Goal: Check status: Check status

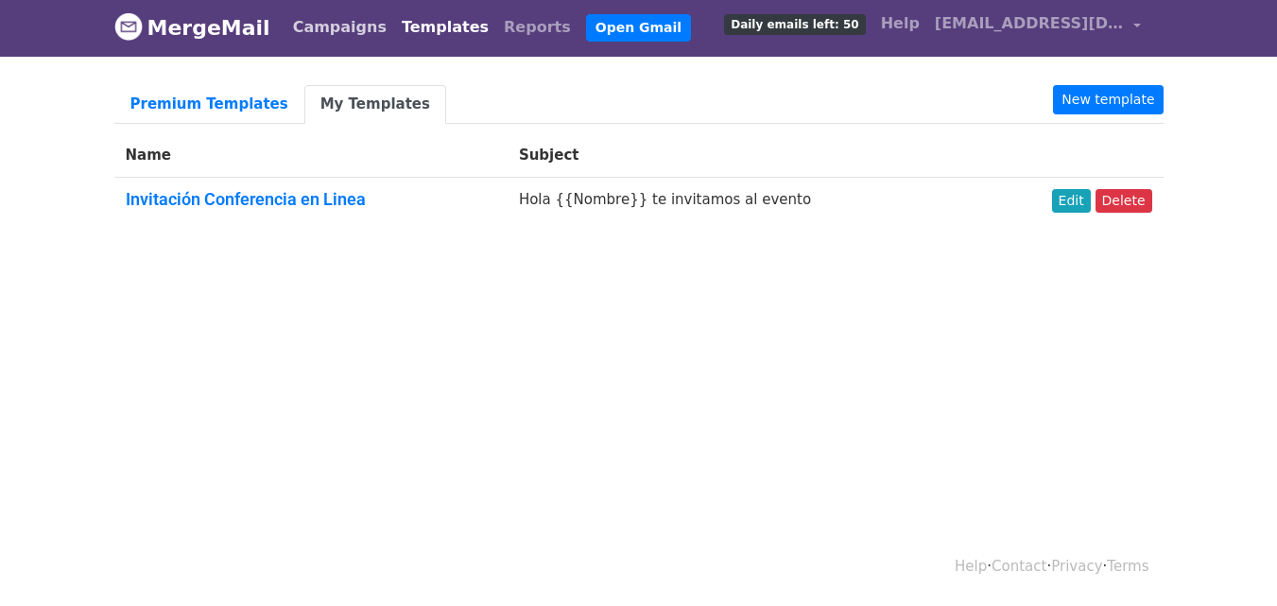
click at [311, 32] on link "Campaigns" at bounding box center [340, 28] width 109 height 38
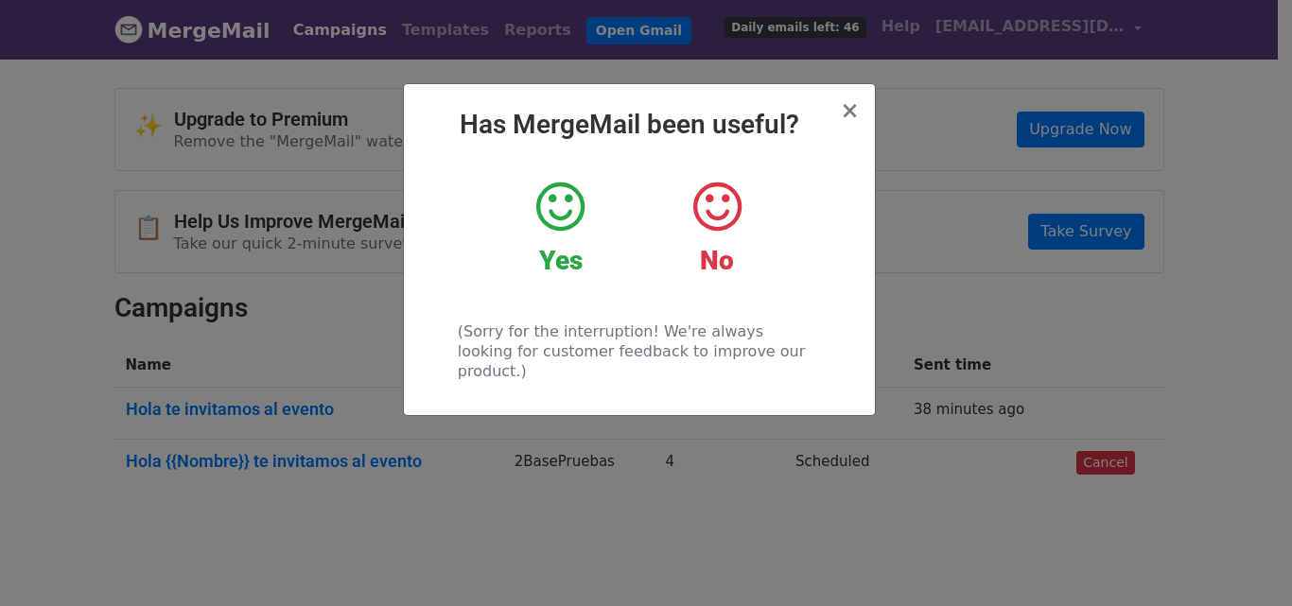
click at [566, 204] on icon at bounding box center [560, 207] width 48 height 57
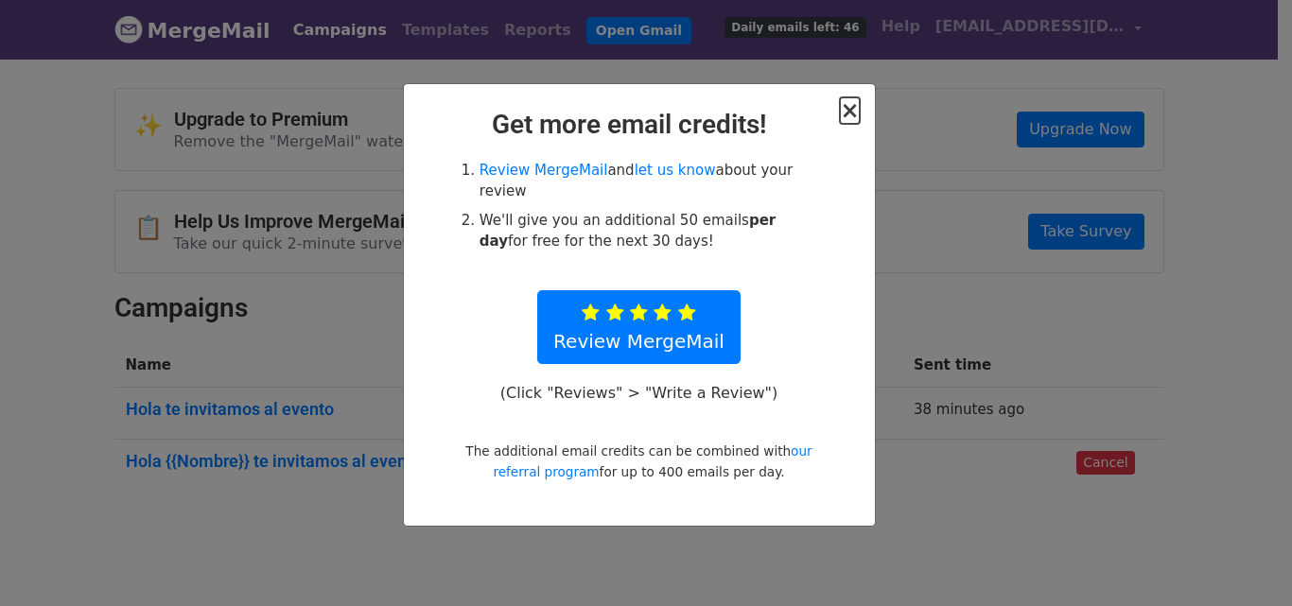
click at [859, 107] on span "×" at bounding box center [849, 110] width 19 height 26
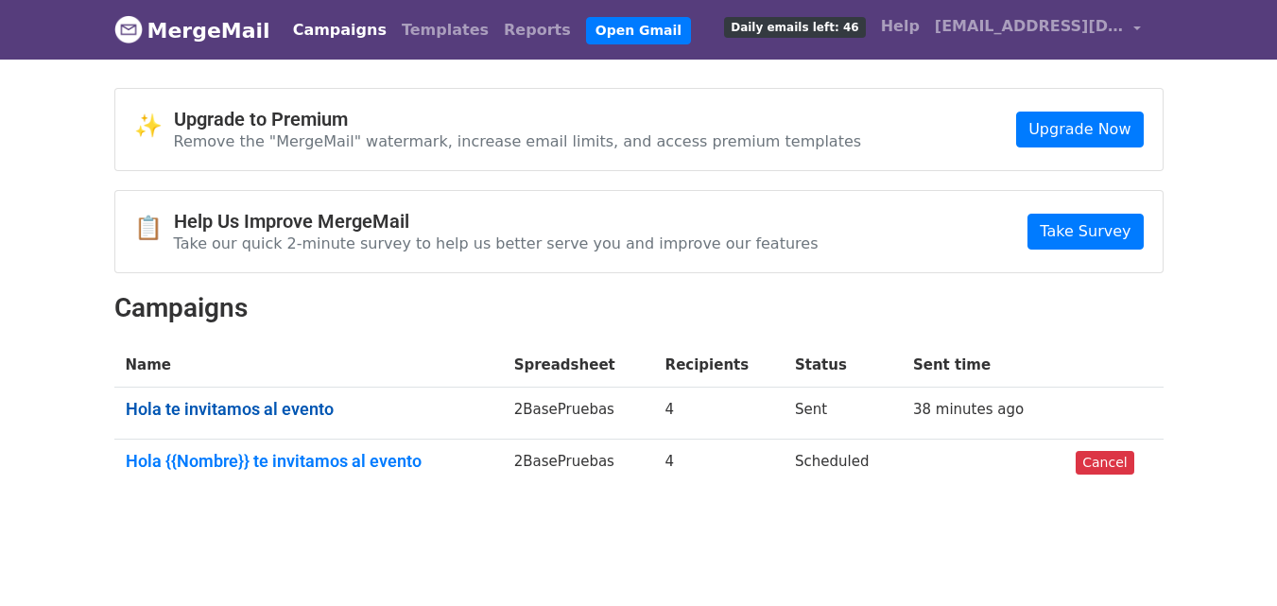
click at [293, 412] on link "Hola te invitamos al evento" at bounding box center [309, 409] width 366 height 21
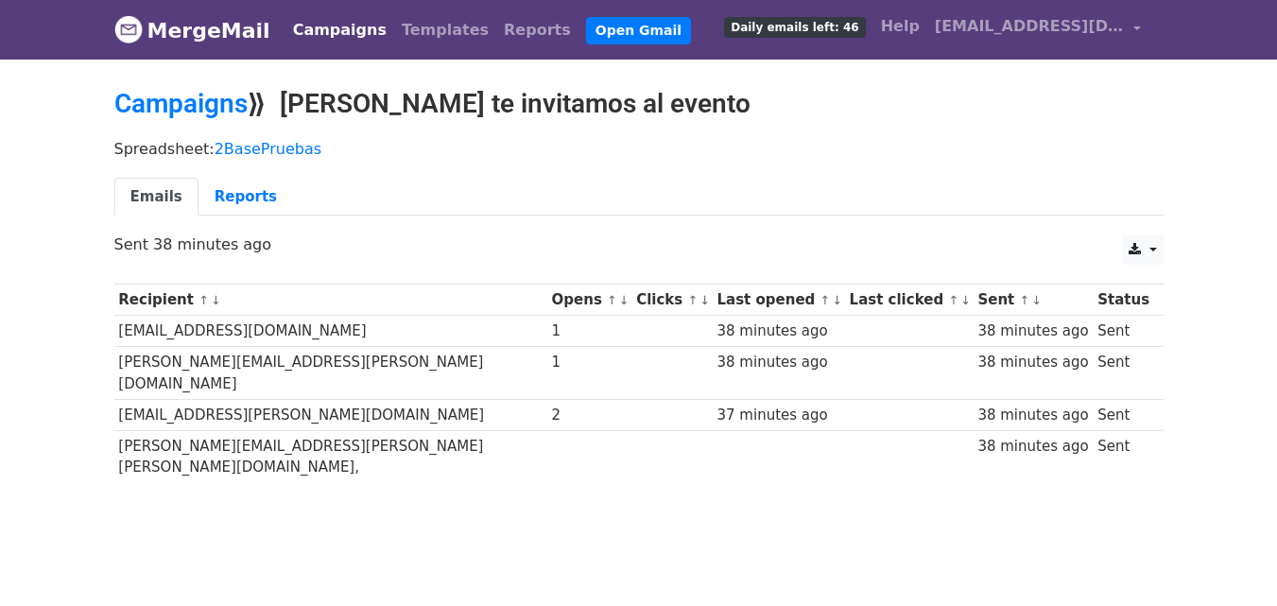
click at [204, 32] on link "MergeMail" at bounding box center [192, 30] width 156 height 40
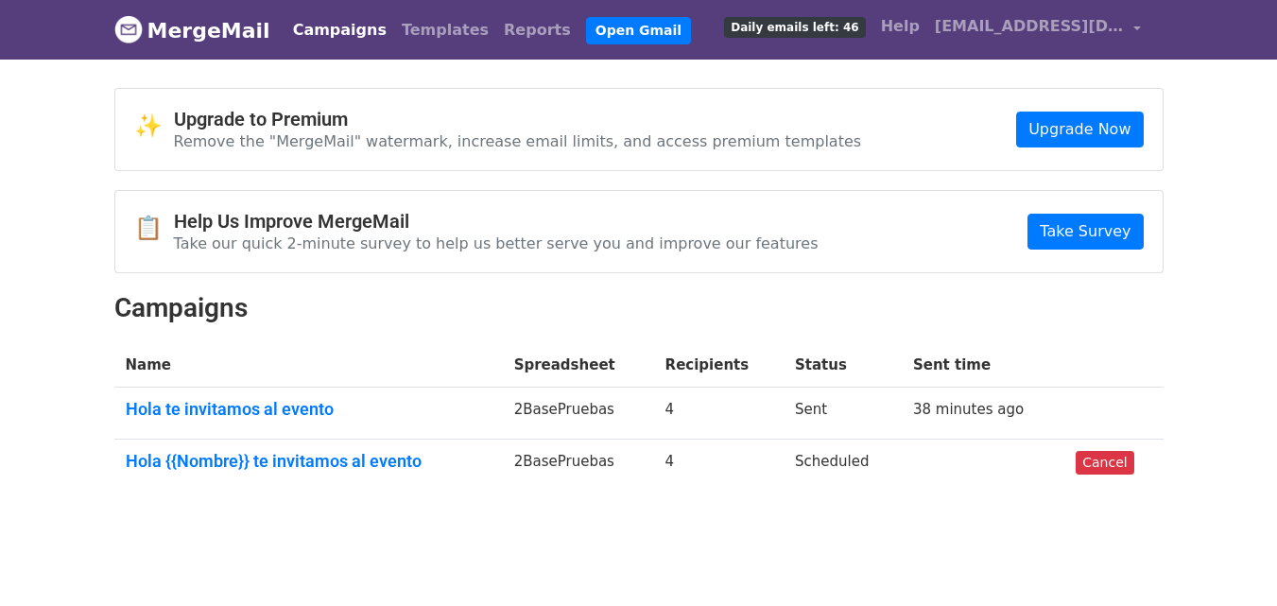
click at [1198, 83] on body "MergeMail Campaigns Templates Reports Open Gmail Daily emails left: 46 Help [EM…" at bounding box center [638, 290] width 1277 height 581
click at [891, 503] on div "✨ Upgrade to Premium Remove the "MergeMail" watermark, increase email limits, a…" at bounding box center [639, 296] width 1078 height 417
click at [1245, 99] on body "MergeMail Campaigns Templates Reports Open Gmail Daily emails left: 46 Help mer…" at bounding box center [638, 290] width 1277 height 581
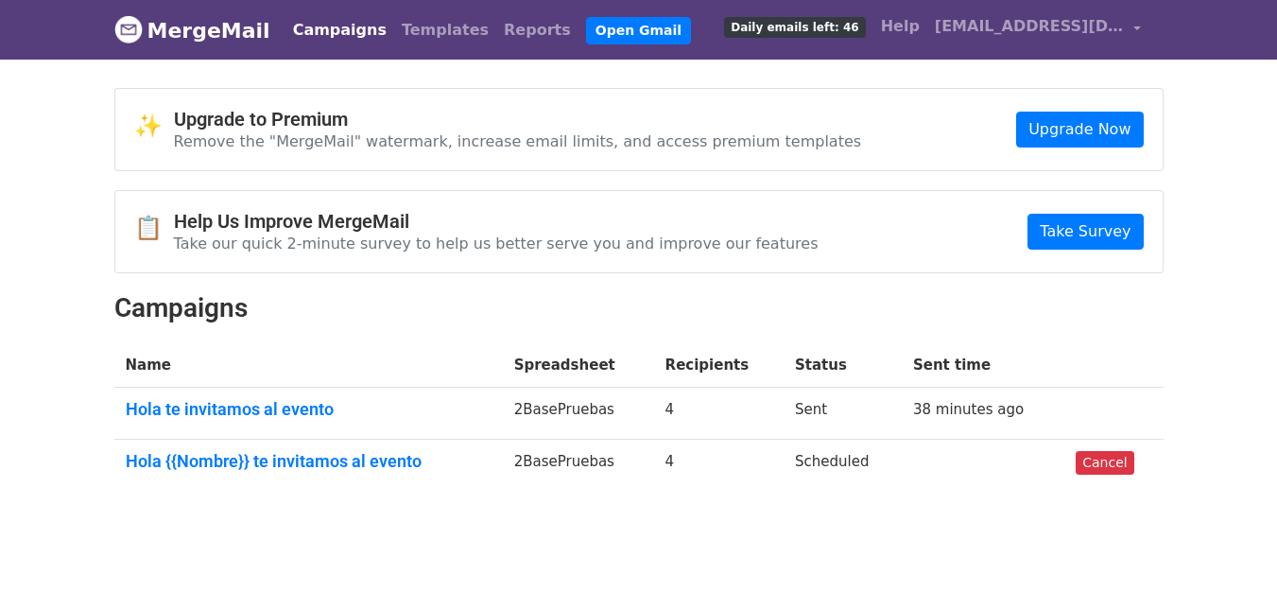
click at [1188, 154] on body "MergeMail Campaigns Templates Reports Open Gmail Daily emails left: 46 Help mer…" at bounding box center [638, 290] width 1277 height 581
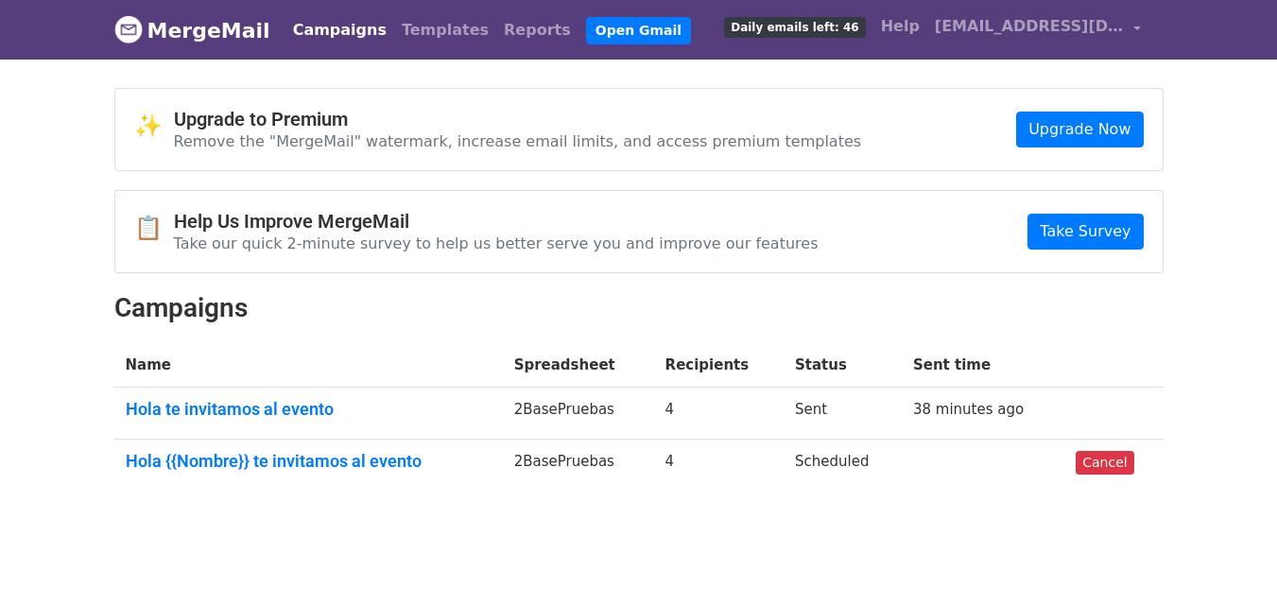
scroll to position [9, 0]
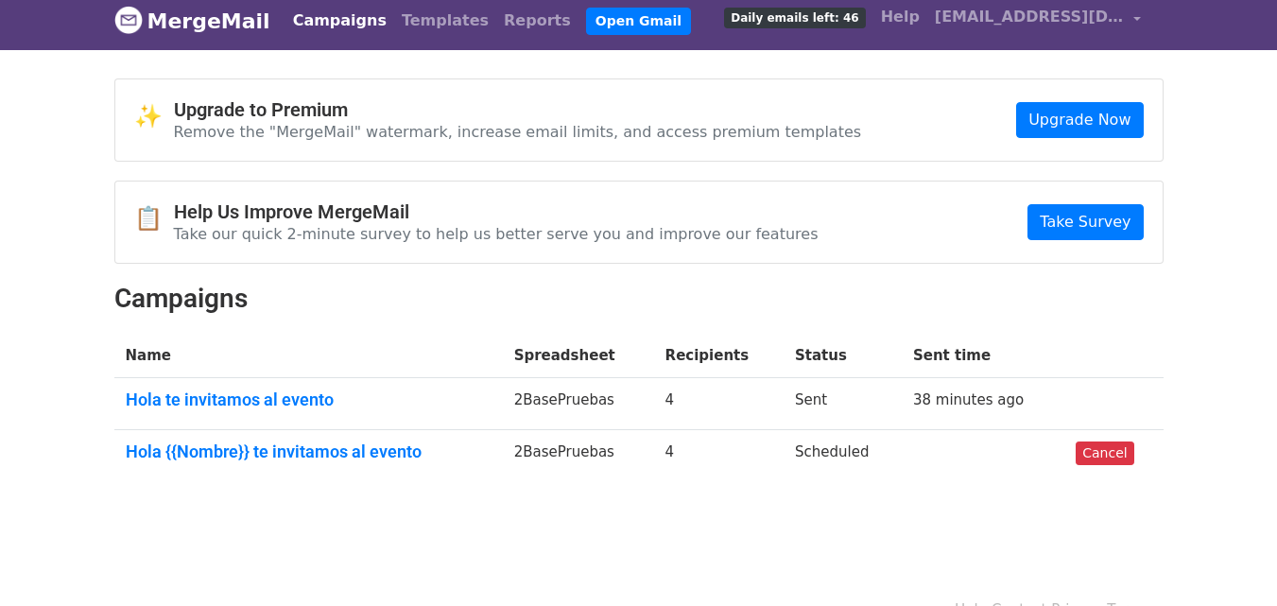
drag, startPoint x: 696, startPoint y: 398, endPoint x: 680, endPoint y: 402, distance: 16.5
click at [680, 402] on td "4" at bounding box center [719, 404] width 130 height 52
drag, startPoint x: 835, startPoint y: 399, endPoint x: 795, endPoint y: 399, distance: 39.7
click at [795, 399] on td "Sent" at bounding box center [843, 404] width 118 height 52
click at [836, 399] on td "Sent" at bounding box center [843, 404] width 118 height 52
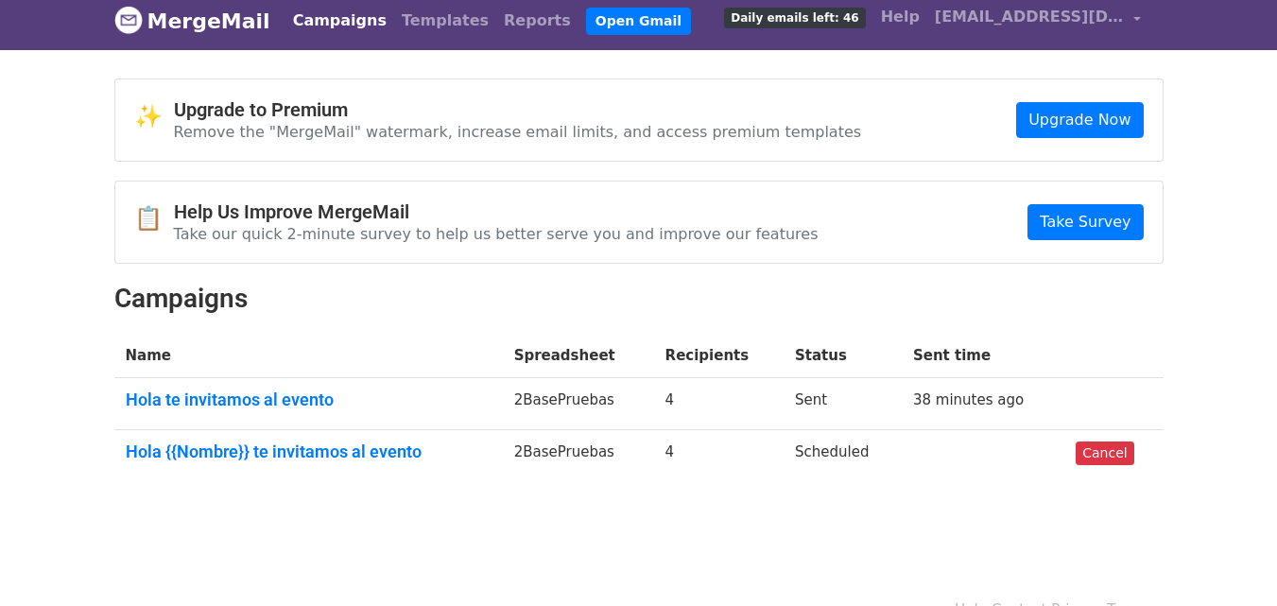
drag, startPoint x: 808, startPoint y: 451, endPoint x: 891, endPoint y: 460, distance: 82.7
click at [891, 460] on td "Scheduled" at bounding box center [843, 454] width 118 height 51
click at [877, 459] on td "Scheduled" at bounding box center [843, 454] width 118 height 51
drag, startPoint x: 803, startPoint y: 454, endPoint x: 872, endPoint y: 453, distance: 69.0
click at [872, 453] on td "Scheduled" at bounding box center [843, 454] width 118 height 51
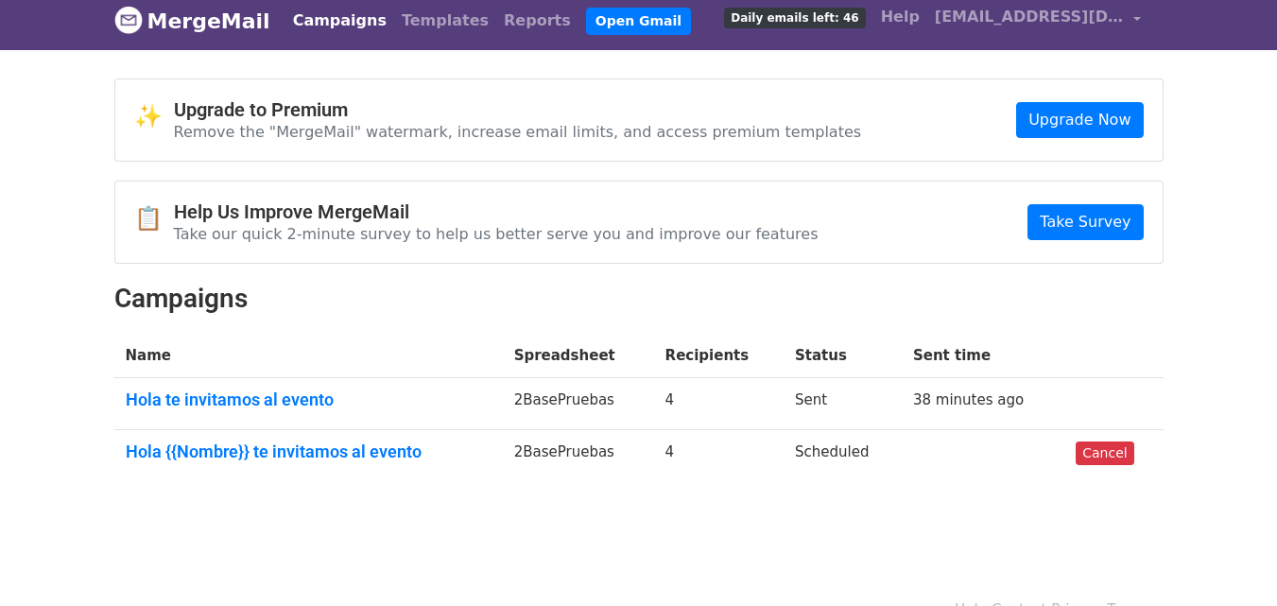
click at [601, 469] on td "2BasePruebas" at bounding box center [578, 454] width 151 height 51
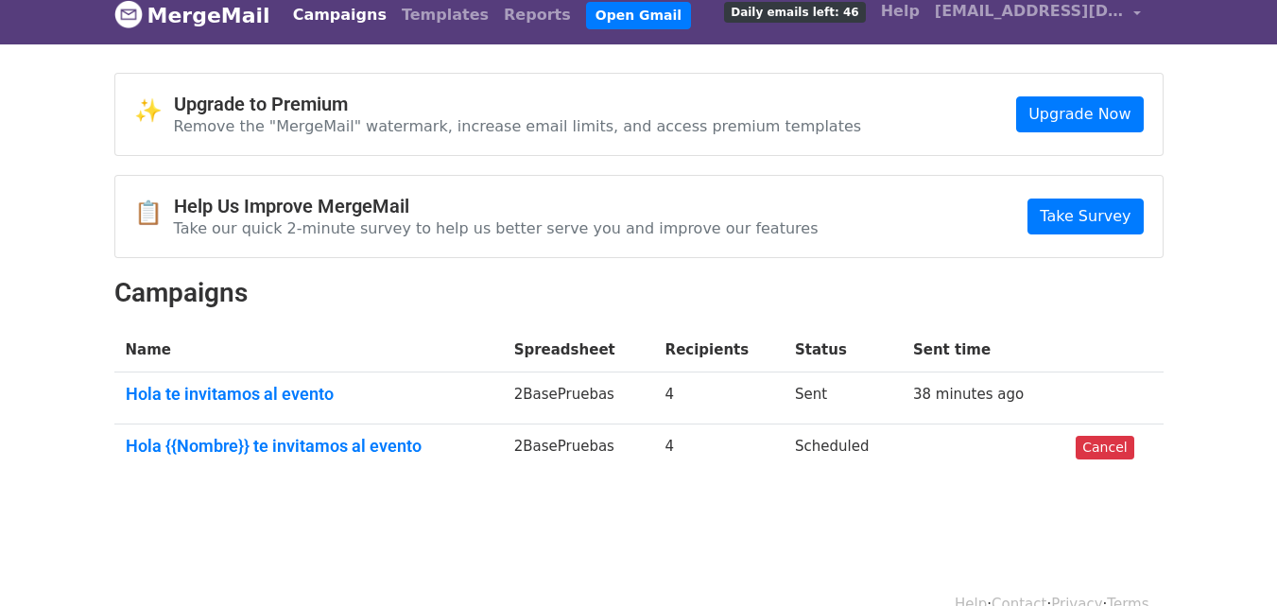
scroll to position [0, 0]
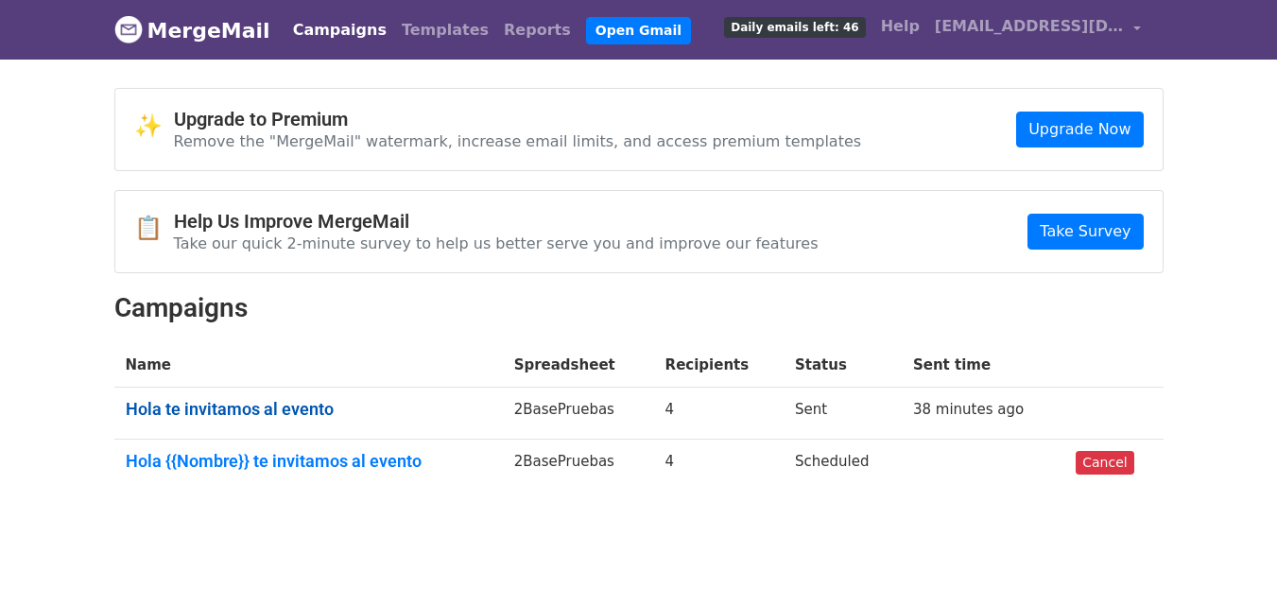
click at [224, 408] on link "Hola te invitamos al evento" at bounding box center [309, 409] width 366 height 21
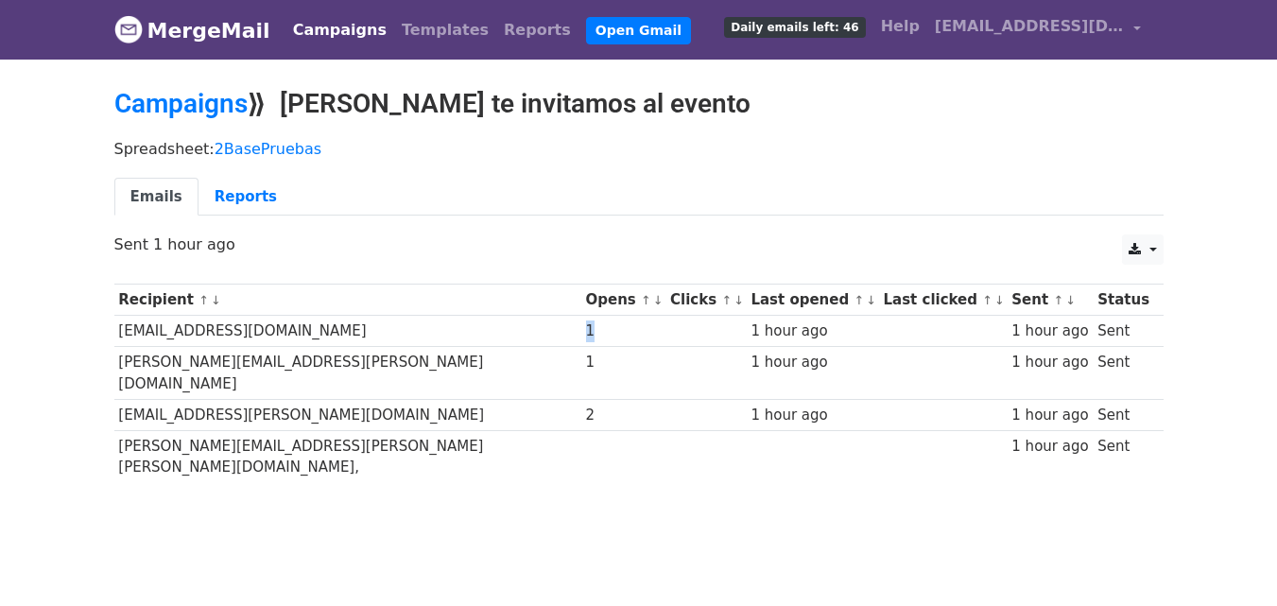
click at [582, 332] on td "1" at bounding box center [624, 331] width 85 height 31
drag, startPoint x: 426, startPoint y: 367, endPoint x: 377, endPoint y: 367, distance: 49.2
click at [377, 367] on tr "mayra.arellano@gmail.com 1 1 hour ago 1 hour ago Sent" at bounding box center [639, 373] width 1050 height 53
click at [586, 333] on div "1" at bounding box center [624, 332] width 76 height 22
drag, startPoint x: 299, startPoint y: 393, endPoint x: 117, endPoint y: 391, distance: 181.6
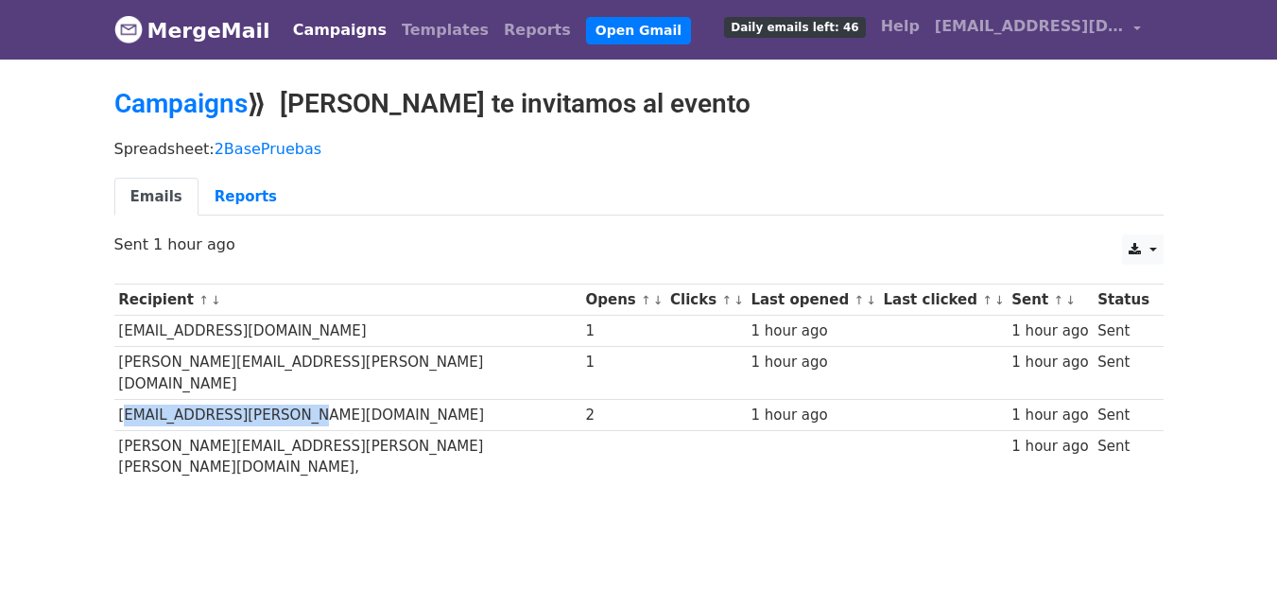
click at [117, 399] on td "[EMAIL_ADDRESS][PERSON_NAME][DOMAIN_NAME]" at bounding box center [347, 414] width 467 height 31
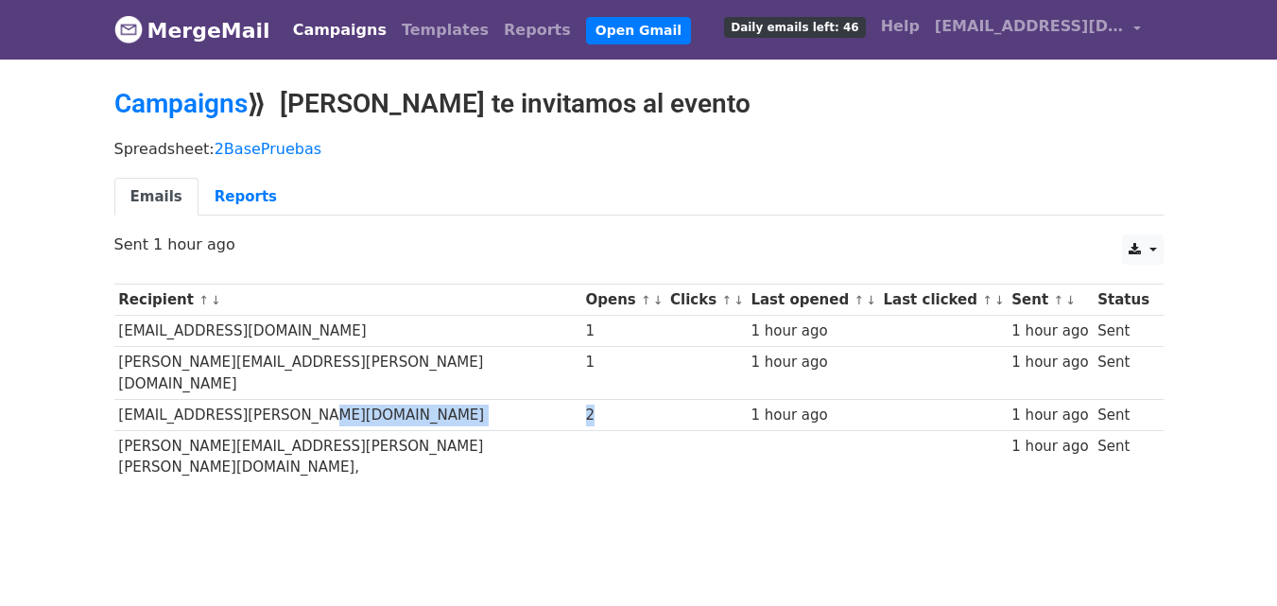
drag, startPoint x: 430, startPoint y: 390, endPoint x: 395, endPoint y: 394, distance: 35.3
click at [395, 399] on tr "erasmus.ortiz@gmail.com 2 1 hour ago 1 hour ago Sent" at bounding box center [639, 414] width 1050 height 31
click at [586, 405] on div "2" at bounding box center [624, 416] width 76 height 22
drag, startPoint x: 399, startPoint y: 297, endPoint x: 457, endPoint y: 311, distance: 59.4
click at [457, 311] on tr "Recipient ↑ ↓ Opens ↑ ↓ Clicks ↑ ↓ Last opened ↑ ↓ Last clicked ↑ ↓ Sent ↑ ↓ St…" at bounding box center [639, 300] width 1050 height 31
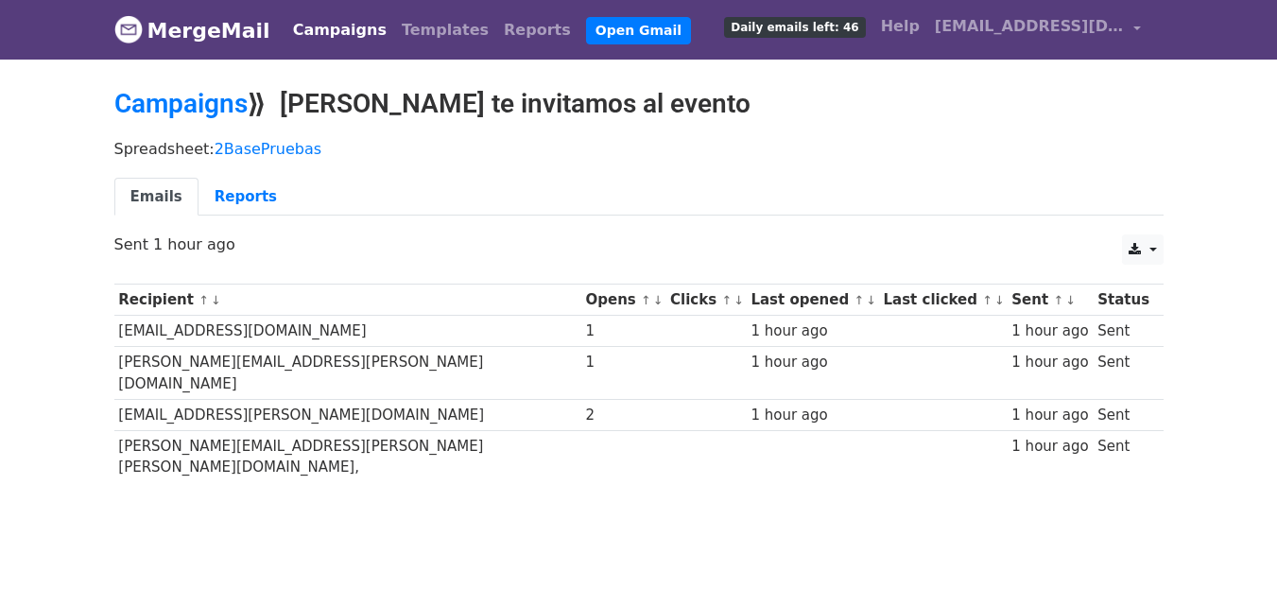
click at [570, 219] on div "Emails Reports" at bounding box center [639, 202] width 1078 height 48
drag, startPoint x: 518, startPoint y: 297, endPoint x: 564, endPoint y: 296, distance: 45.4
click at [666, 296] on th "Clicks ↑ ↓" at bounding box center [706, 300] width 80 height 31
click at [699, 154] on p "Spreadsheet: 2BasePruebas" at bounding box center [639, 149] width 1050 height 20
drag, startPoint x: 778, startPoint y: 302, endPoint x: 876, endPoint y: 298, distance: 97.5
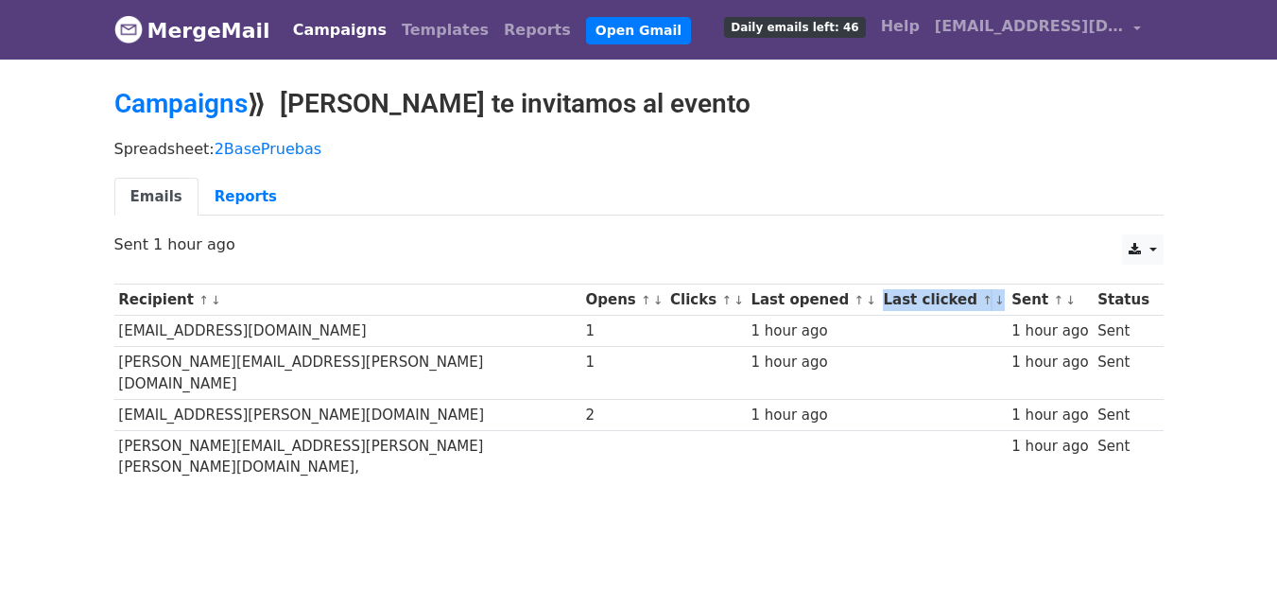
click at [876, 298] on tr "Recipient ↑ ↓ Opens ↑ ↓ Clicks ↑ ↓ Last opened ↑ ↓ Last clicked ↑ ↓ Sent ↑ ↓ St…" at bounding box center [639, 300] width 1050 height 31
drag, startPoint x: 515, startPoint y: 295, endPoint x: 571, endPoint y: 301, distance: 56.1
click at [666, 301] on th "Clicks ↑ ↓" at bounding box center [706, 300] width 80 height 31
drag, startPoint x: 775, startPoint y: 298, endPoint x: 878, endPoint y: 301, distance: 103.1
click at [878, 301] on tr "Recipient ↑ ↓ Opens ↑ ↓ Clicks ↑ ↓ Last opened ↑ ↓ Last clicked ↑ ↓ Sent ↑ ↓ St…" at bounding box center [639, 300] width 1050 height 31
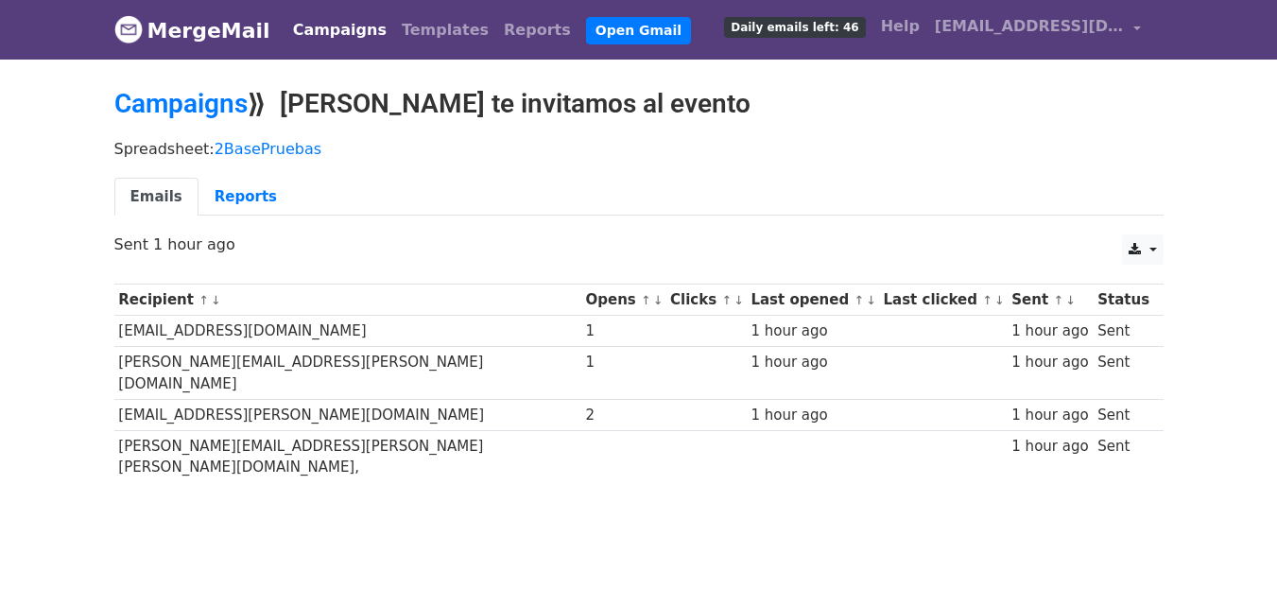
click at [852, 205] on ul "Emails Reports" at bounding box center [639, 197] width 1050 height 39
click at [1103, 334] on td "Sent" at bounding box center [1123, 331] width 61 height 31
click at [1095, 379] on tbody "Recipient ↑ ↓ Opens ↑ ↓ Clicks ↑ ↓ Last opened ↑ ↓ Last clicked ↑ ↓ Sent ↑ ↓ St…" at bounding box center [639, 384] width 1050 height 199
click at [797, 449] on div "Recipient ↑ ↓ Opens ↑ ↓ Clicks ↑ ↓ Last opened ↑ ↓ Last clicked ↑ ↓ Sent ↑ ↓ St…" at bounding box center [639, 385] width 1078 height 223
drag, startPoint x: 271, startPoint y: 426, endPoint x: 139, endPoint y: 426, distance: 132.4
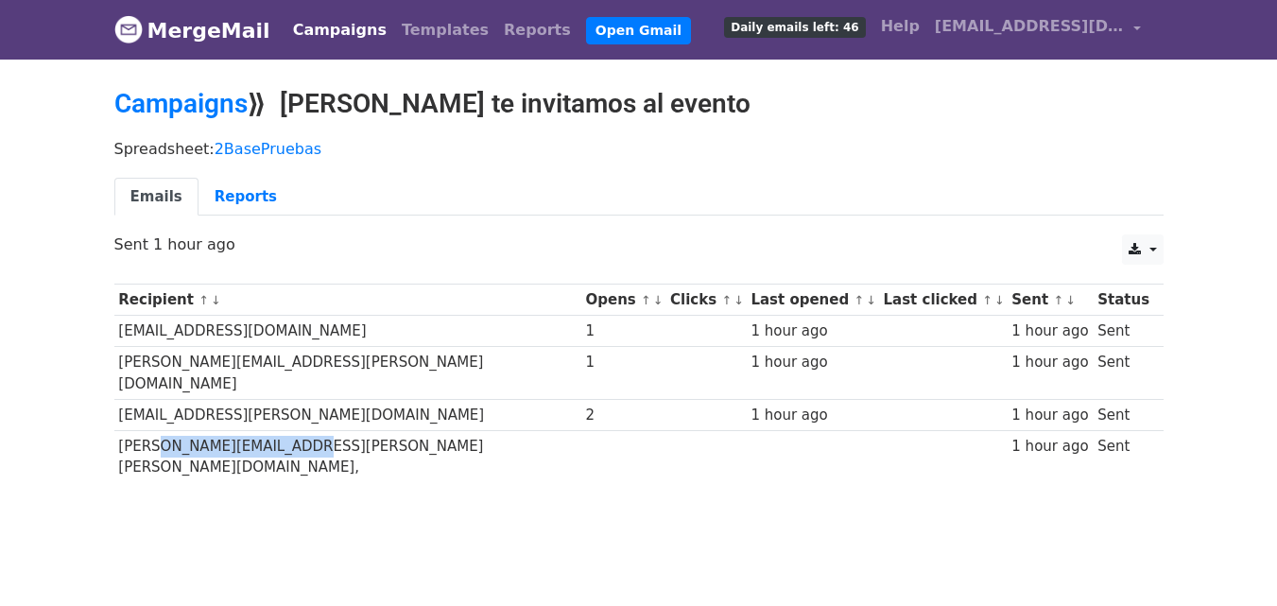
click at [139, 430] on td "victor.duarte@gamil.co," at bounding box center [347, 456] width 467 height 52
click at [254, 436] on td "victor.duarte@gamil.co," at bounding box center [347, 456] width 467 height 52
drag, startPoint x: 1101, startPoint y: 360, endPoint x: 1101, endPoint y: 385, distance: 24.6
click at [1101, 385] on tbody "Recipient ↑ ↓ Opens ↑ ↓ Clicks ↑ ↓ Last opened ↑ ↓ Last clicked ↑ ↓ Sent ↑ ↓ St…" at bounding box center [639, 384] width 1050 height 199
click at [895, 143] on p "Spreadsheet: 2BasePruebas" at bounding box center [639, 149] width 1050 height 20
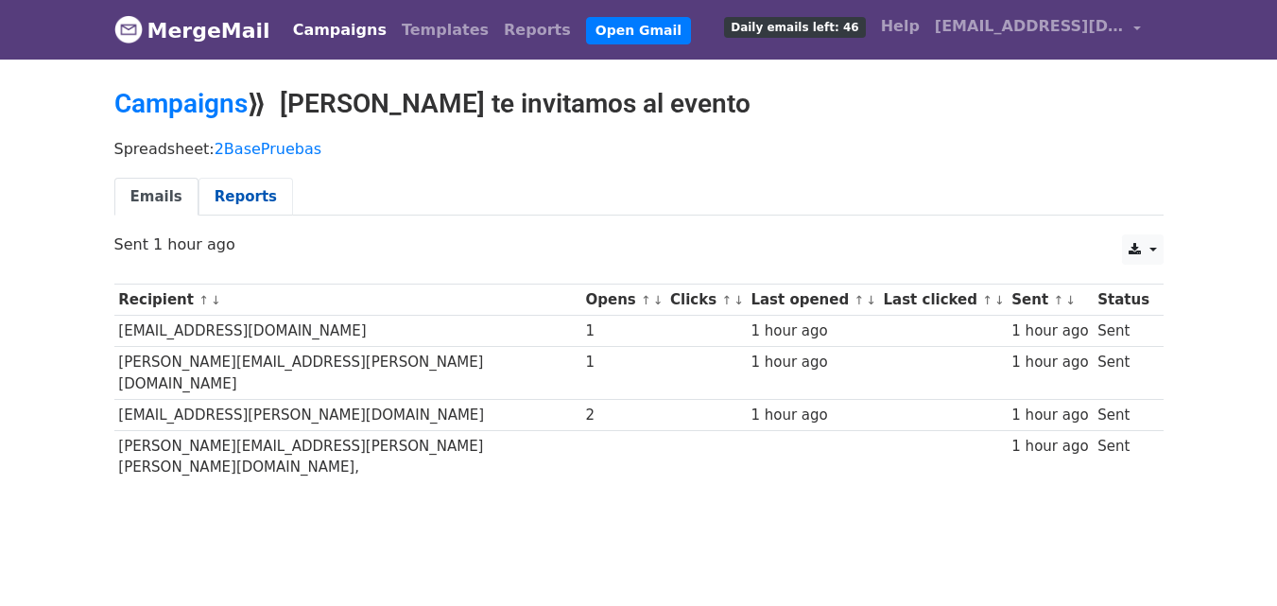
click at [226, 199] on link "Reports" at bounding box center [246, 197] width 95 height 39
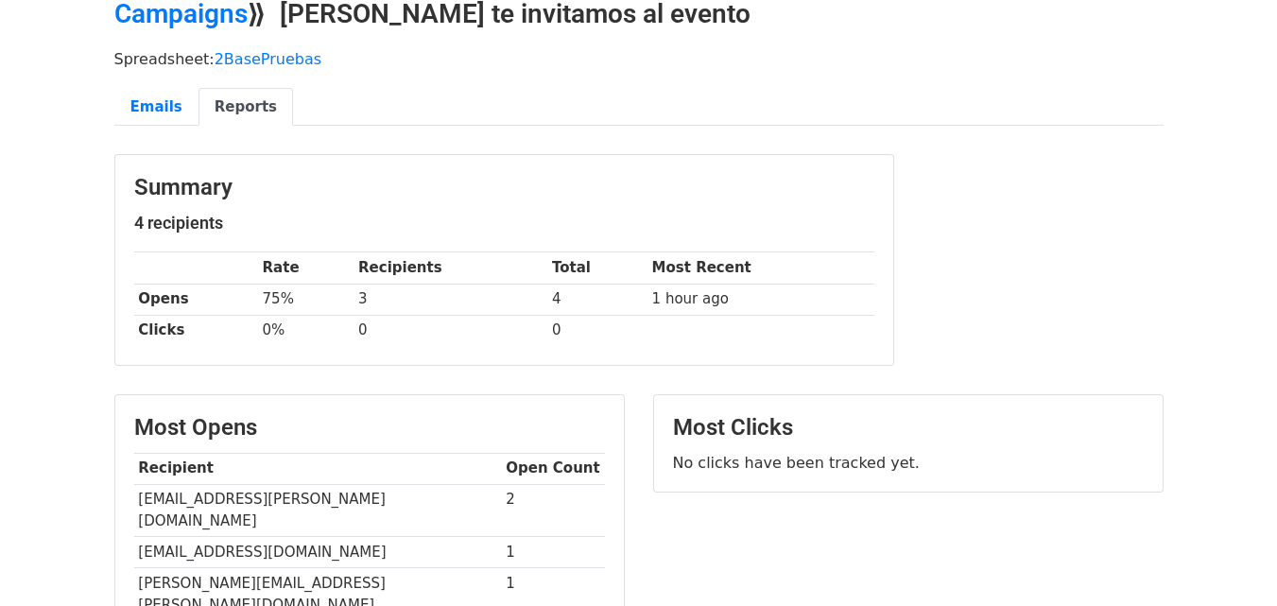
scroll to position [72, 0]
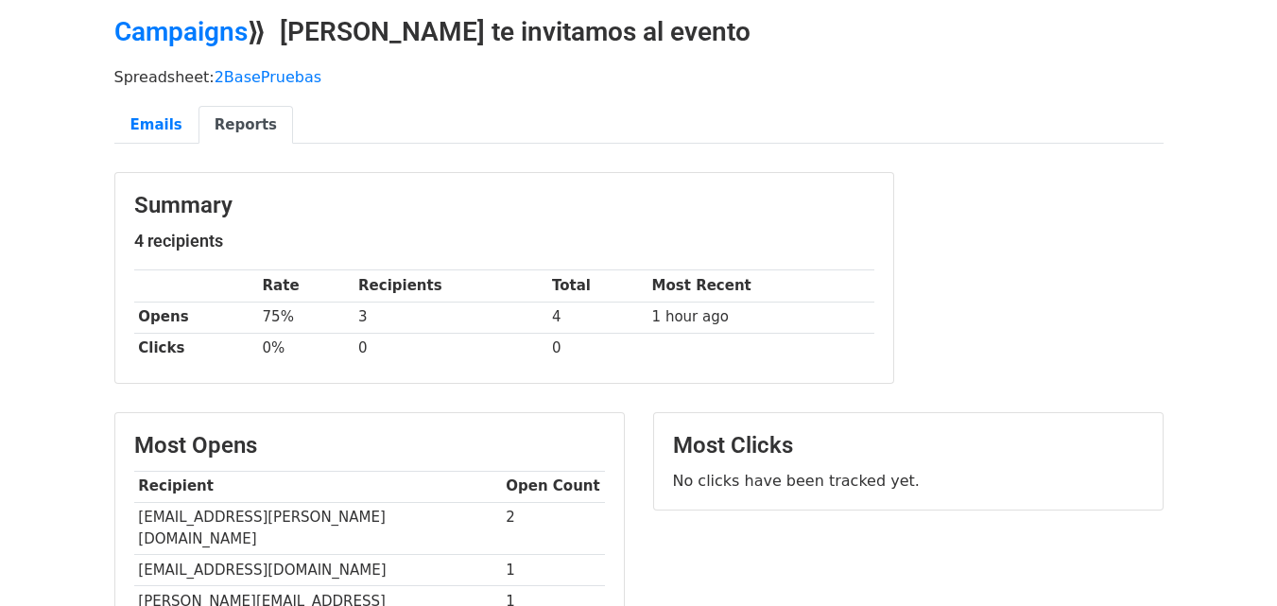
drag, startPoint x: 1291, startPoint y: 304, endPoint x: 1291, endPoint y: 197, distance: 106.9
click at [1277, 197] on html "MergeMail Campaigns Templates Reports Open Gmail Daily emails left: 46 Help [EM…" at bounding box center [638, 441] width 1277 height 1027
drag, startPoint x: 372, startPoint y: 311, endPoint x: 252, endPoint y: 306, distance: 119.2
click at [340, 319] on tr "Opens 75% 3 4 1 hour ago" at bounding box center [504, 317] width 740 height 31
drag, startPoint x: 643, startPoint y: 312, endPoint x: 609, endPoint y: 315, distance: 34.2
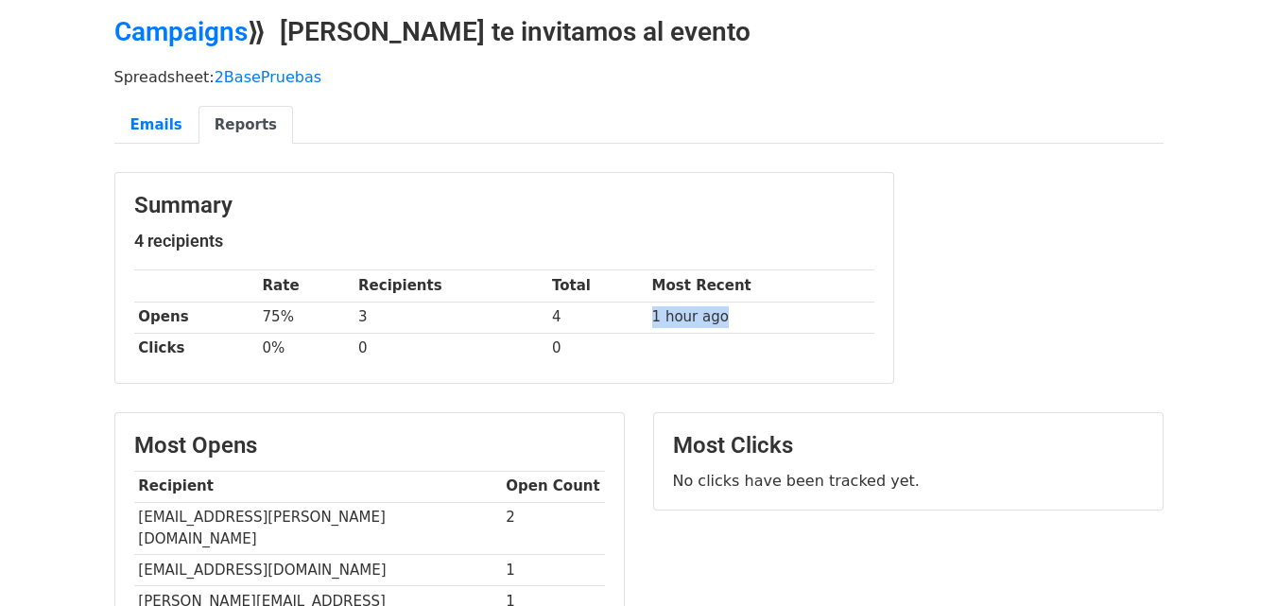
click at [609, 315] on tr "Opens 75% 3 4 1 hour ago" at bounding box center [504, 317] width 740 height 31
click at [501, 148] on div "Emails Reports" at bounding box center [639, 130] width 1078 height 48
drag, startPoint x: 143, startPoint y: 116, endPoint x: 339, endPoint y: 159, distance: 200.3
click at [143, 117] on link "Emails" at bounding box center [156, 125] width 84 height 39
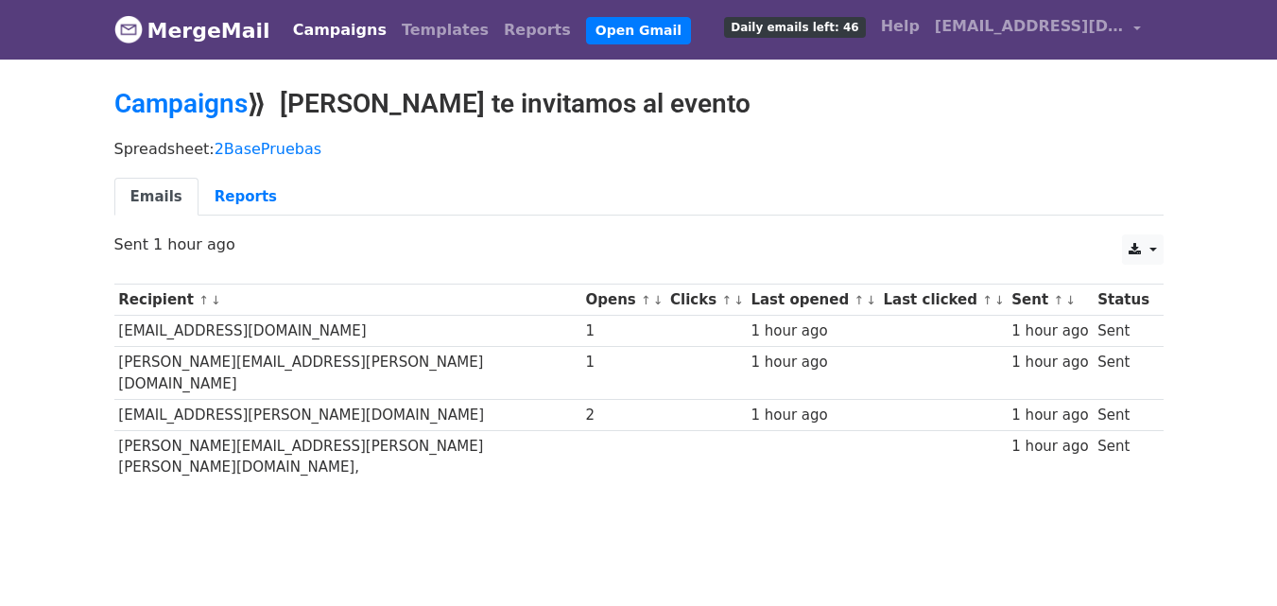
click at [322, 28] on link "Campaigns" at bounding box center [340, 30] width 109 height 38
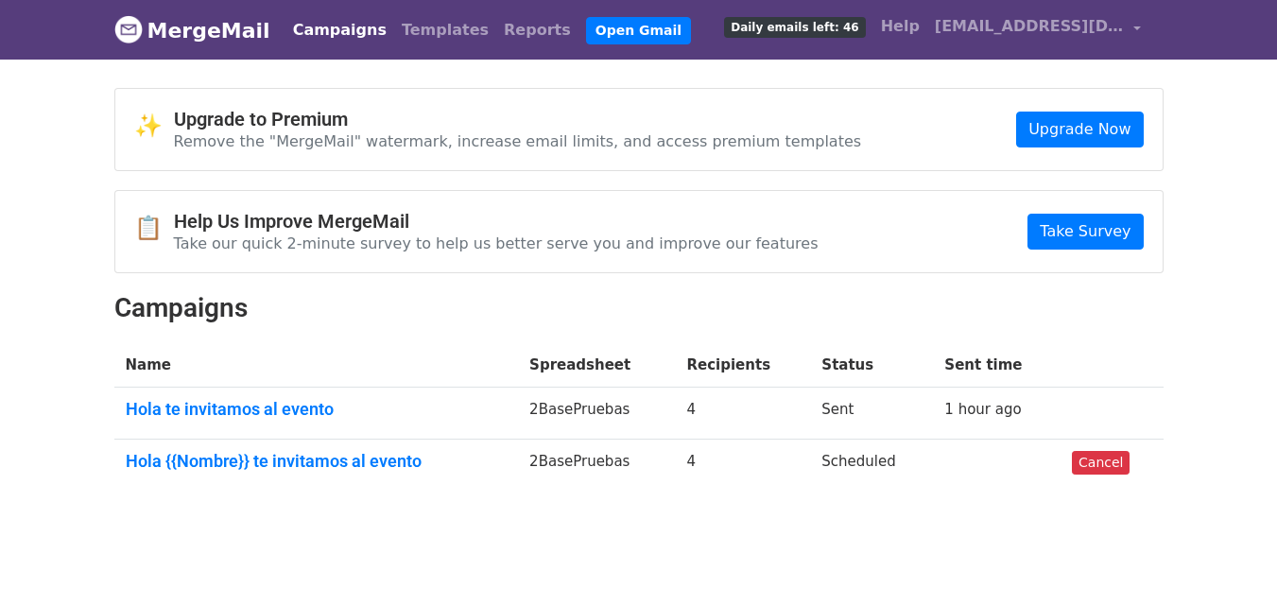
click at [1268, 152] on body "MergeMail Campaigns Templates Reports Open Gmail Daily emails left: 46 Help [EM…" at bounding box center [638, 290] width 1277 height 581
